Goal: Browse casually

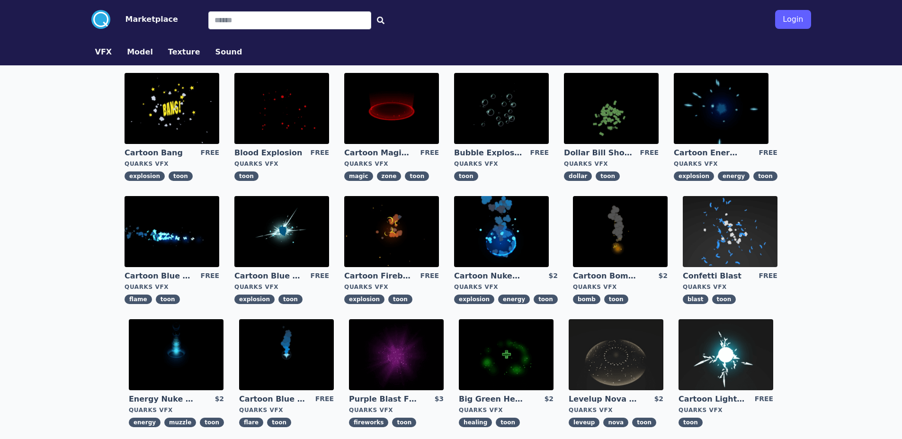
click at [94, 243] on div "Cartoon Bang FREE Quarks VFX explosion toon Blood Explosion FREE Quarks VFX too…" at bounding box center [451, 311] width 727 height 492
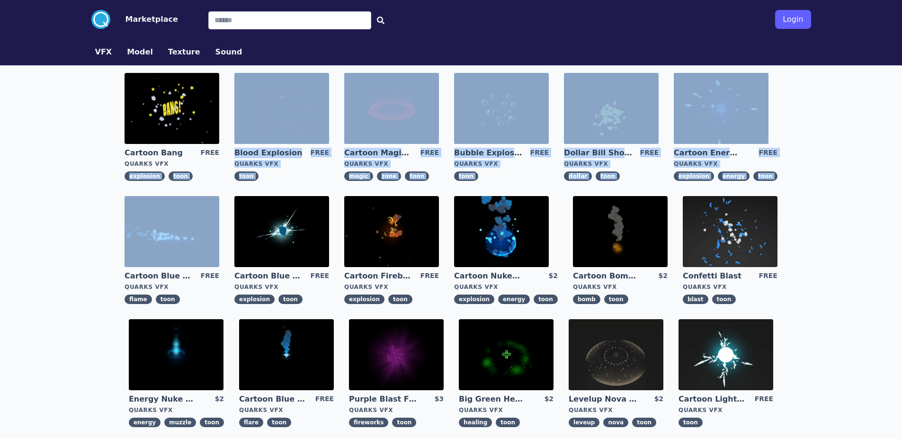
drag, startPoint x: 67, startPoint y: 187, endPoint x: 71, endPoint y: 191, distance: 5.4
click at [71, 191] on div ".cls-1{fill:#fff;}.cls-2{fill:#29abe2;} Marketplace Login VFX Model Texture Sou…" at bounding box center [451, 362] width 902 height 724
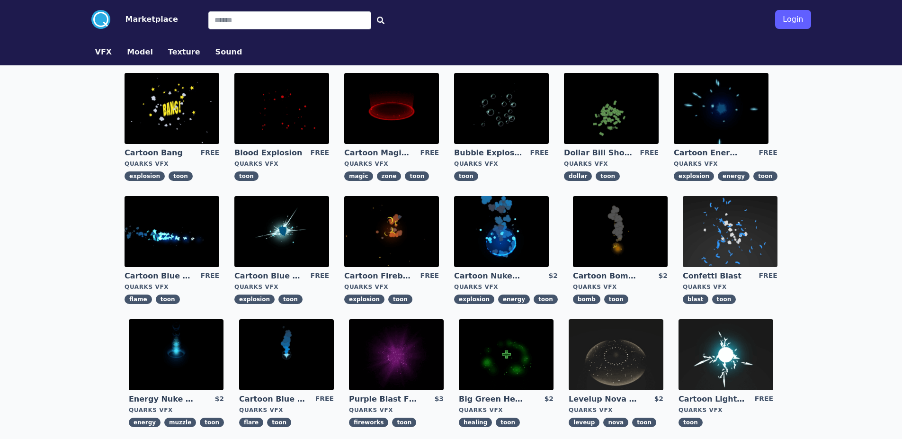
click at [48, 141] on div ".cls-1{fill:#fff;}.cls-2{fill:#29abe2;} Marketplace Login VFX Model Texture Sou…" at bounding box center [451, 362] width 902 height 724
click at [191, 108] on img at bounding box center [172, 108] width 95 height 71
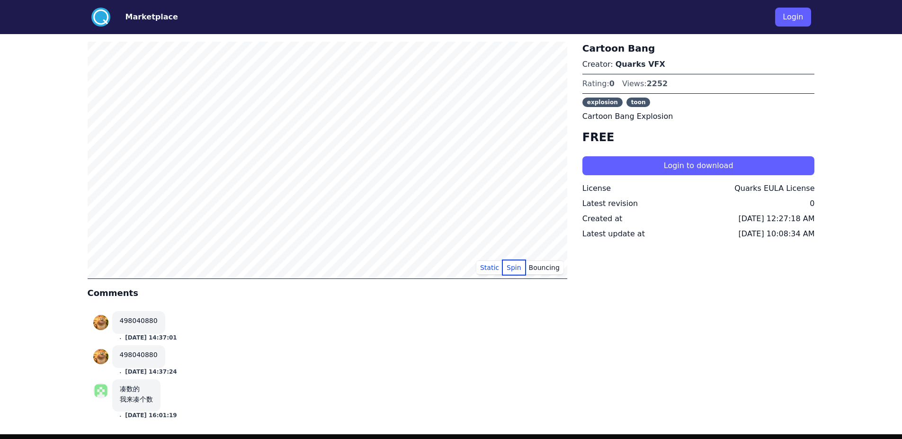
click at [518, 261] on button "Spin" at bounding box center [514, 267] width 22 height 14
click at [546, 273] on button "Bouncing" at bounding box center [544, 267] width 38 height 14
click at [510, 266] on button "Spin" at bounding box center [514, 267] width 22 height 14
click at [484, 265] on button "Static" at bounding box center [489, 267] width 27 height 14
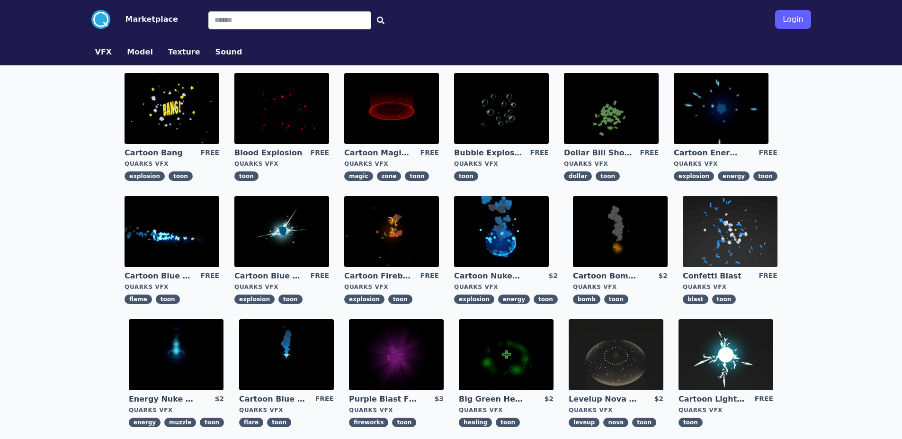
scroll to position [189, 0]
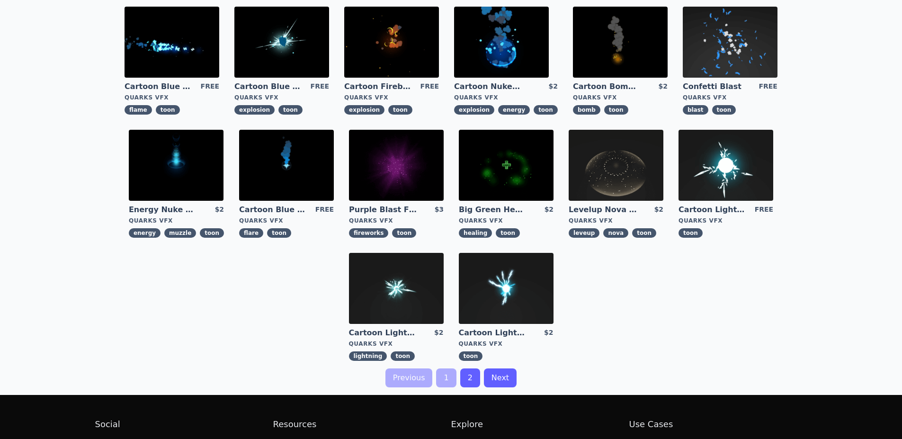
click at [365, 298] on img at bounding box center [396, 288] width 95 height 71
click at [375, 292] on img at bounding box center [396, 288] width 95 height 71
